Goal: Task Accomplishment & Management: Manage account settings

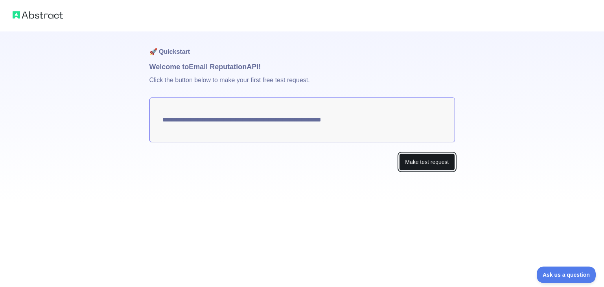
click at [418, 161] on button "Make test request" at bounding box center [426, 162] width 55 height 18
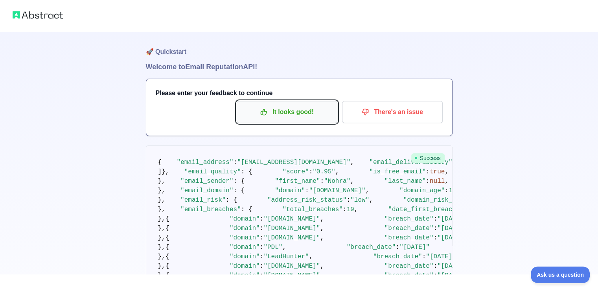
click at [311, 109] on p "It looks good!" at bounding box center [286, 111] width 89 height 13
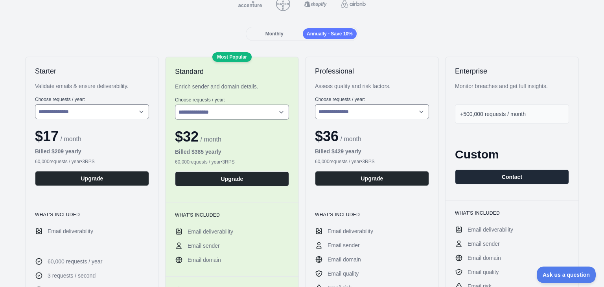
scroll to position [118, 0]
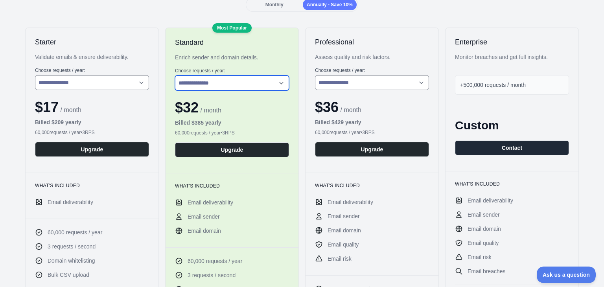
click at [223, 87] on select "**********" at bounding box center [232, 82] width 114 height 15
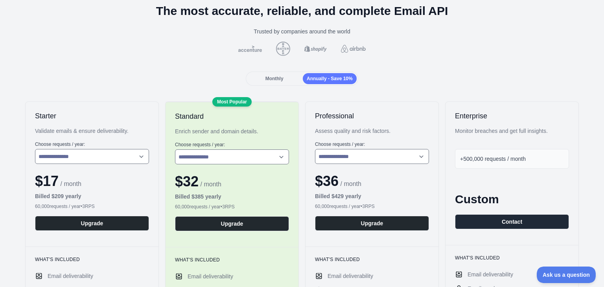
scroll to position [39, 0]
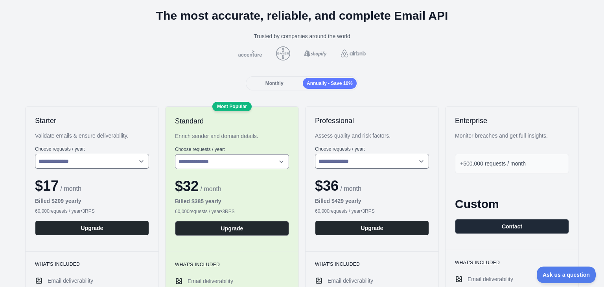
click at [266, 82] on span "Monthly" at bounding box center [274, 84] width 18 height 6
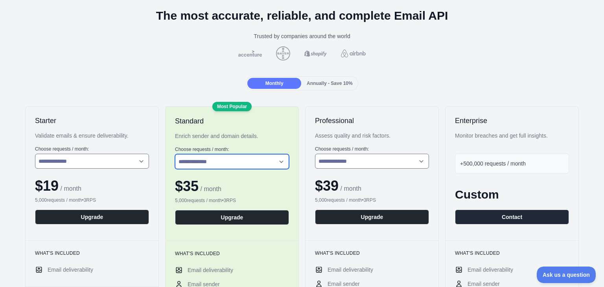
click at [200, 162] on select "**********" at bounding box center [232, 161] width 114 height 15
select select "*"
click at [175, 154] on select "**********" at bounding box center [232, 161] width 114 height 15
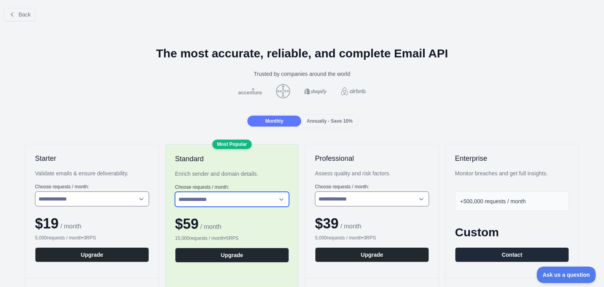
scroll to position [0, 0]
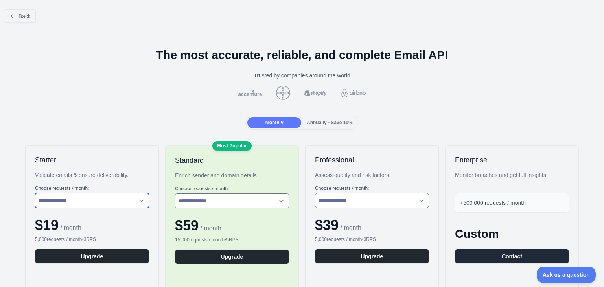
click at [86, 195] on select "**********" at bounding box center [92, 200] width 114 height 15
select select "*"
click at [35, 193] on select "**********" at bounding box center [92, 200] width 114 height 15
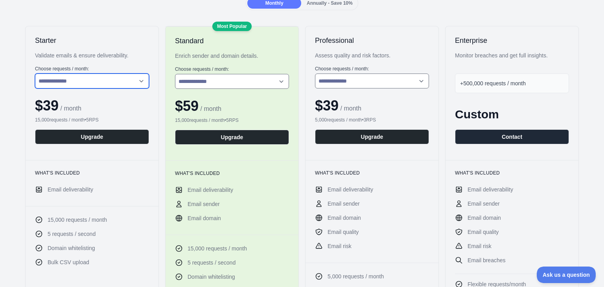
scroll to position [118, 0]
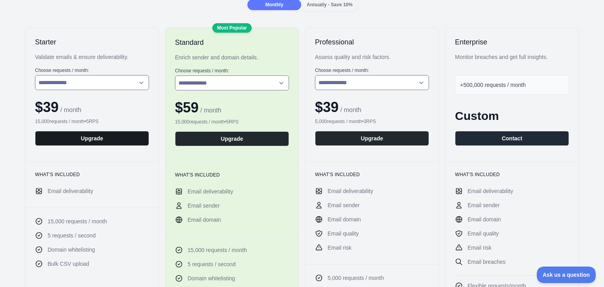
click at [80, 142] on button "Upgrade" at bounding box center [92, 138] width 114 height 15
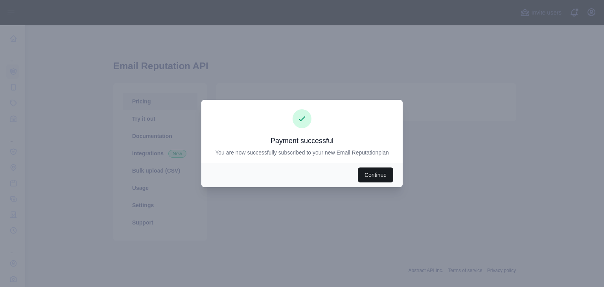
click at [368, 176] on button "Continue" at bounding box center [375, 174] width 35 height 15
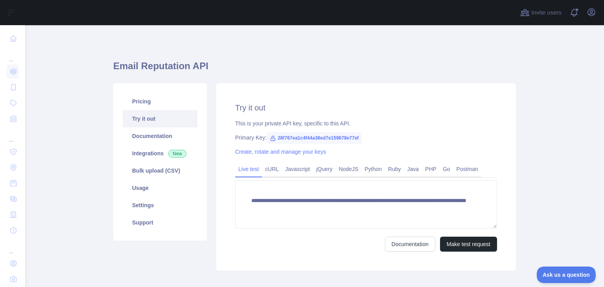
drag, startPoint x: 426, startPoint y: 168, endPoint x: 470, endPoint y: 233, distance: 78.4
click at [426, 168] on link "PHP" at bounding box center [431, 169] width 18 height 13
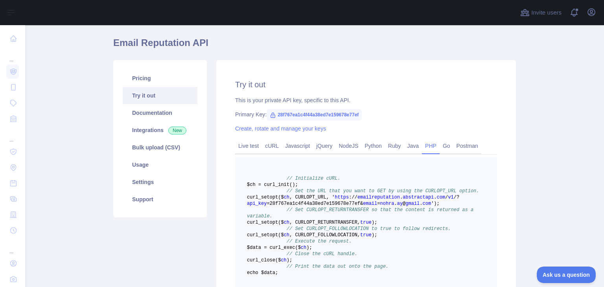
scroll to position [118, 0]
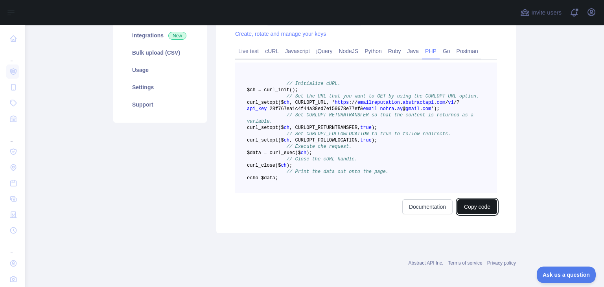
click at [470, 214] on button "Copy code" at bounding box center [477, 206] width 40 height 15
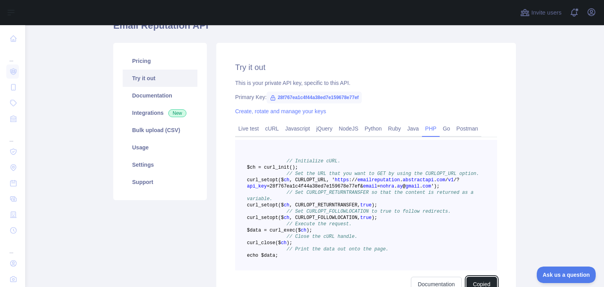
scroll to position [39, 0]
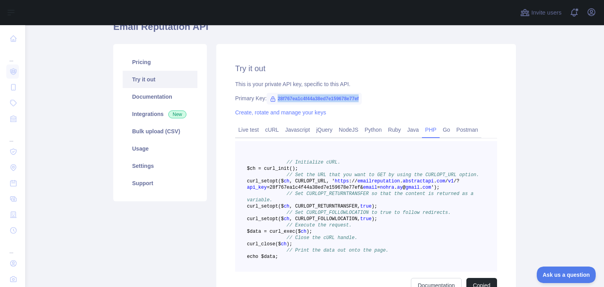
drag, startPoint x: 273, startPoint y: 99, endPoint x: 356, endPoint y: 103, distance: 83.0
click at [356, 103] on span "28f767ea1c4f44a38ed7e159678e77ef" at bounding box center [313, 99] width 95 height 12
copy span "28f767ea1c4f44a38ed7e159678e77ef"
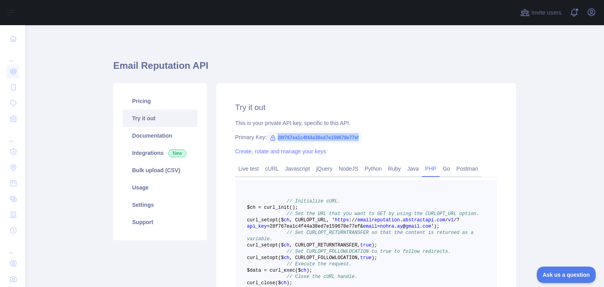
scroll to position [0, 0]
click at [149, 154] on link "Integrations New" at bounding box center [160, 153] width 75 height 17
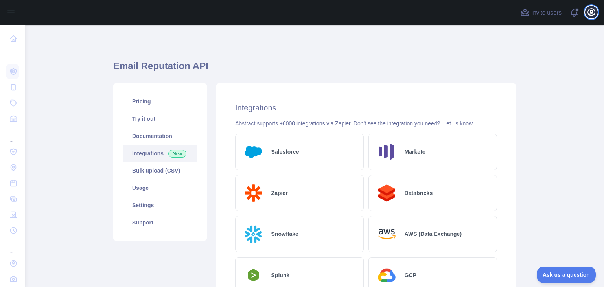
click at [588, 14] on icon "button" at bounding box center [591, 12] width 7 height 7
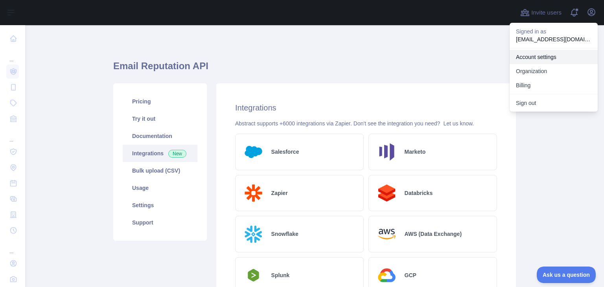
click at [538, 57] on link "Account settings" at bounding box center [553, 57] width 88 height 14
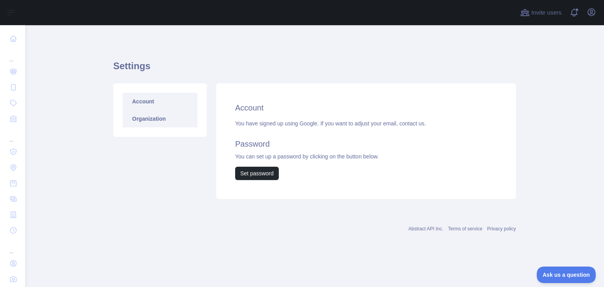
click at [162, 121] on link "Organization" at bounding box center [160, 118] width 75 height 17
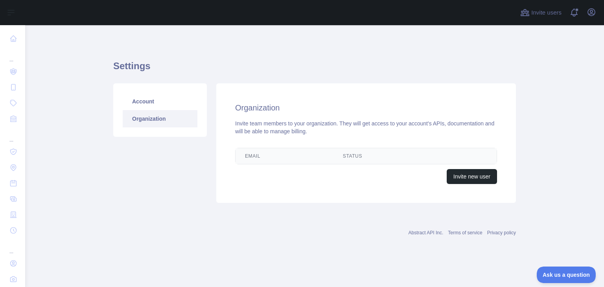
click at [276, 152] on th "Email" at bounding box center [284, 156] width 98 height 16
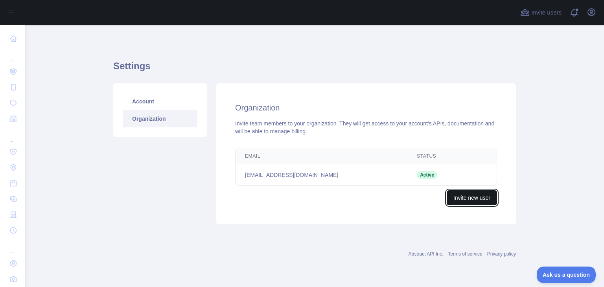
click at [461, 202] on button "Invite new user" at bounding box center [471, 197] width 50 height 15
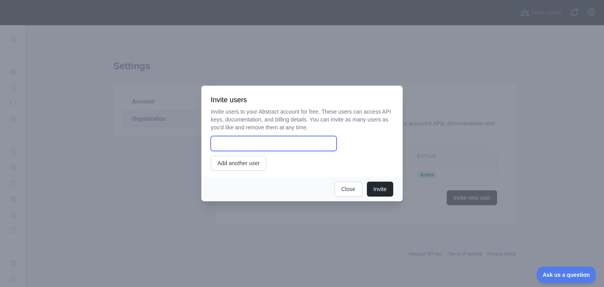
click at [242, 140] on input "email" at bounding box center [274, 143] width 126 height 15
paste input "**********"
type input "**********"
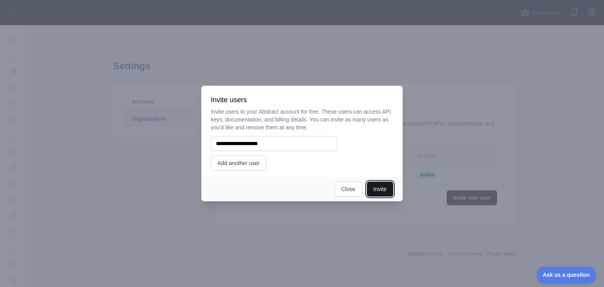
click at [376, 190] on button "Invite" at bounding box center [380, 189] width 26 height 15
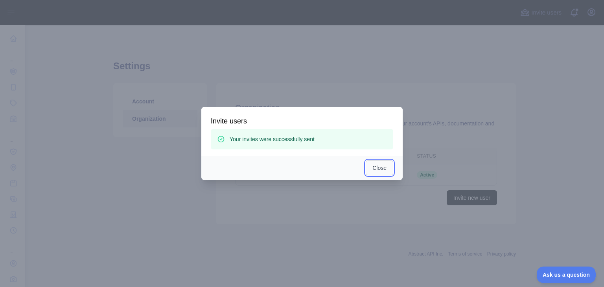
click at [382, 167] on button "Close" at bounding box center [379, 167] width 28 height 15
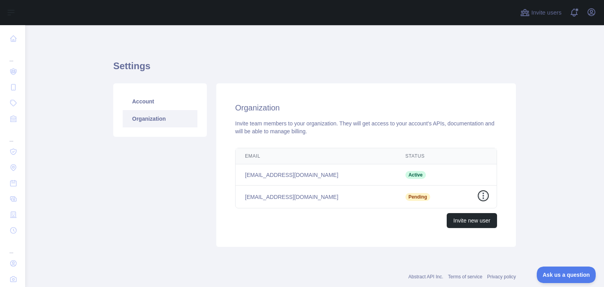
click at [481, 195] on icon "button" at bounding box center [483, 196] width 8 height 8
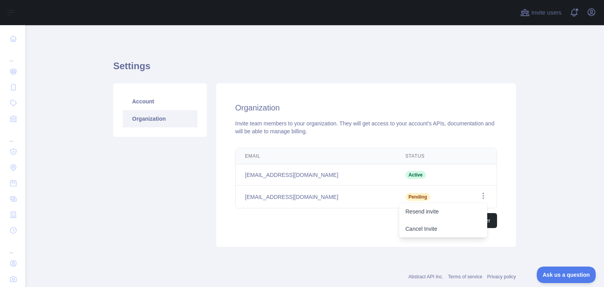
click at [530, 189] on main "Settings Account Organization Organization Invite team members to your organiza…" at bounding box center [314, 156] width 578 height 262
